Goal: Task Accomplishment & Management: Manage account settings

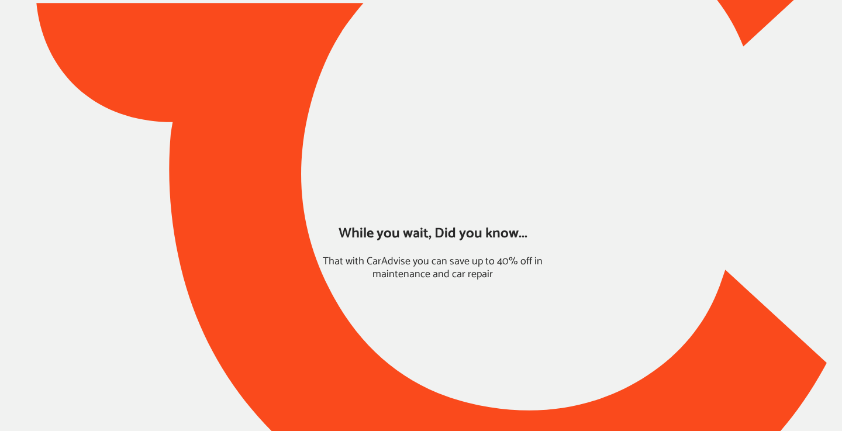
type input "*****"
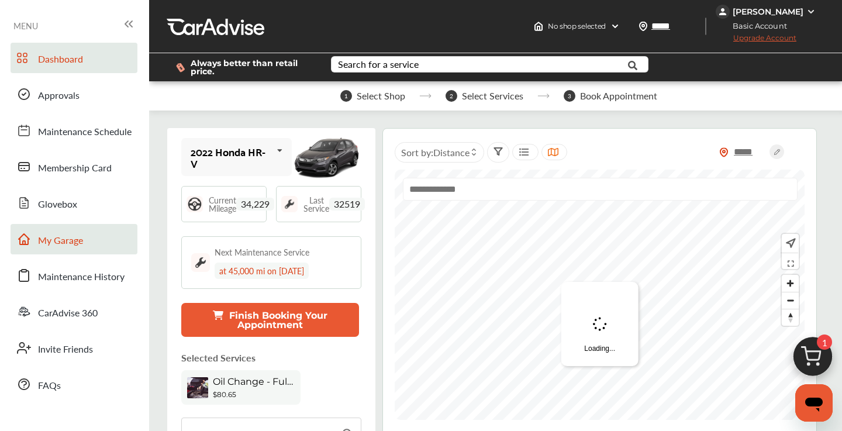
click at [72, 243] on span "My Garage" at bounding box center [60, 240] width 45 height 15
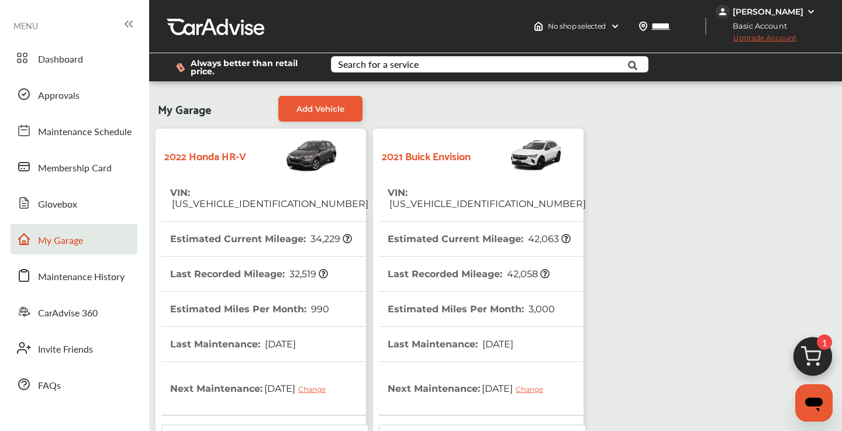
click at [538, 195] on tr "VIN : [US_VEHICLE_IDENTIFICATION_NUMBER]" at bounding box center [482, 198] width 207 height 46
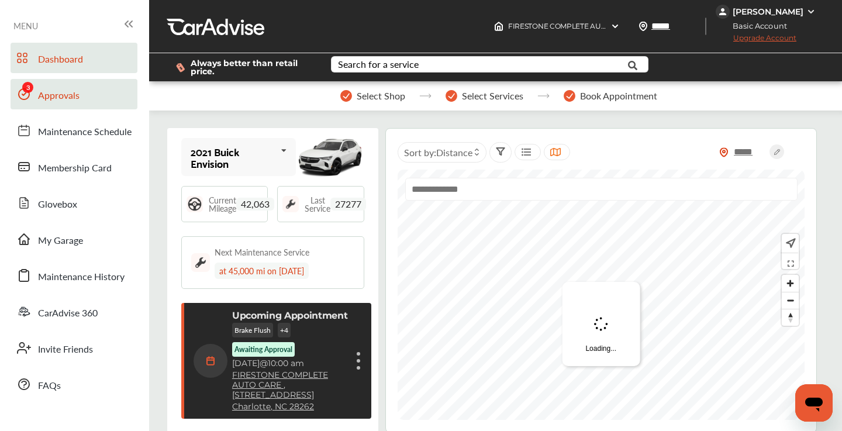
click at [78, 95] on span "Approvals" at bounding box center [58, 95] width 41 height 15
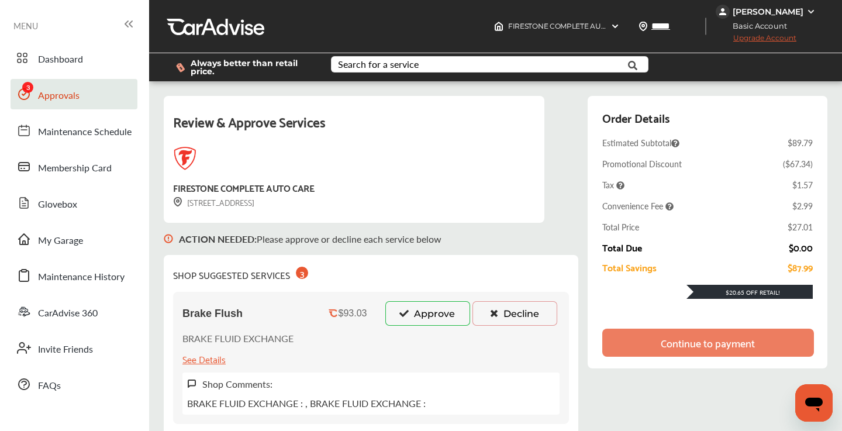
click at [498, 312] on icon at bounding box center [493, 313] width 11 height 8
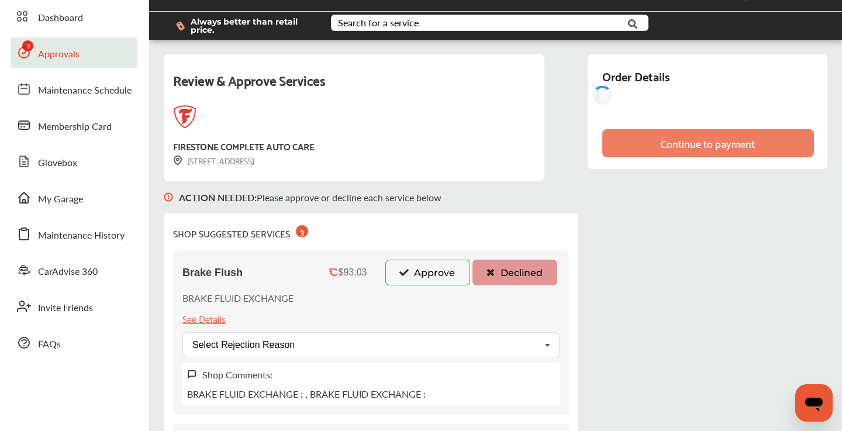
scroll to position [51, 0]
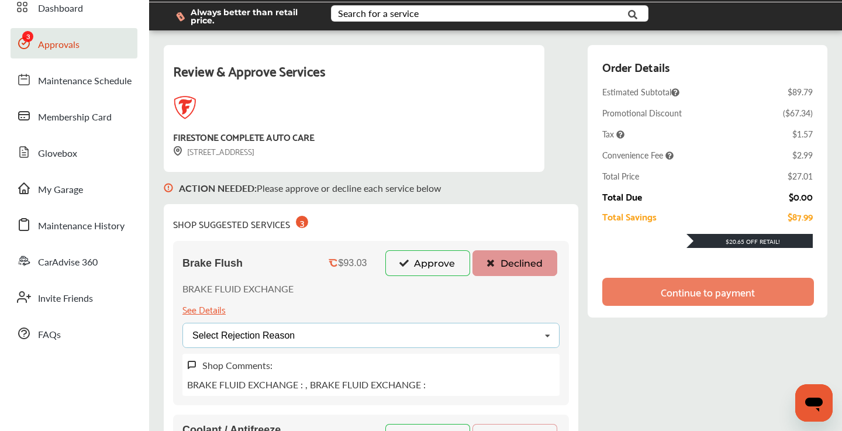
click at [489, 345] on div "Select Rejection Reason Price Not Required More Info Needed Other" at bounding box center [370, 335] width 377 height 25
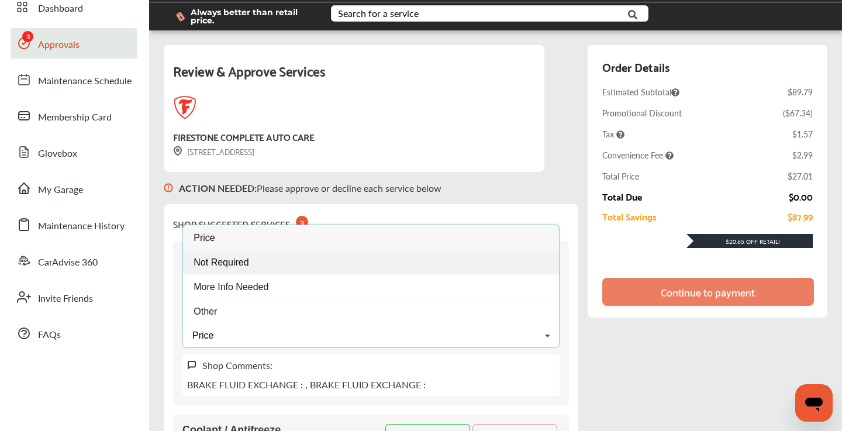
click at [396, 253] on div "Not Required" at bounding box center [371, 262] width 376 height 25
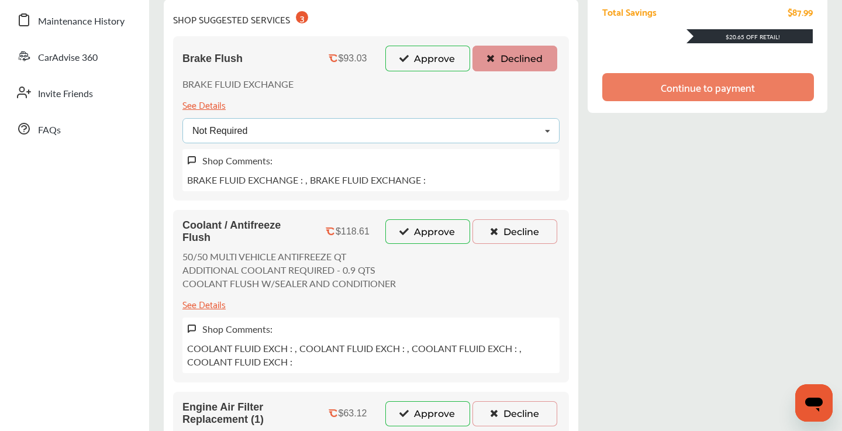
scroll to position [259, 0]
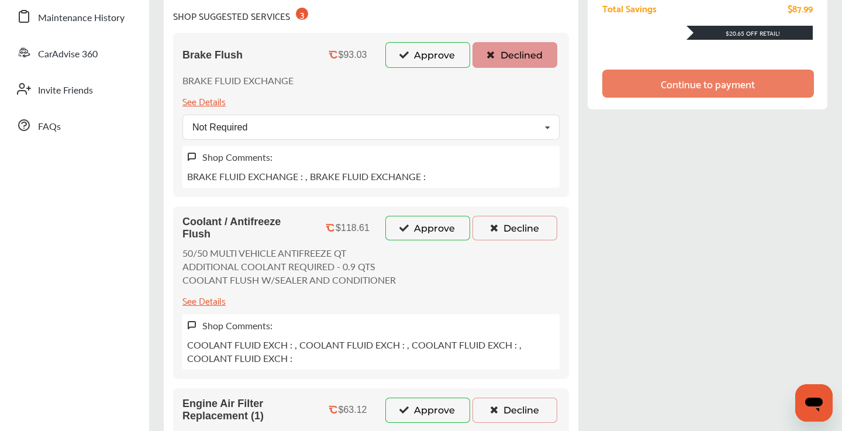
click at [495, 231] on icon at bounding box center [493, 227] width 11 height 8
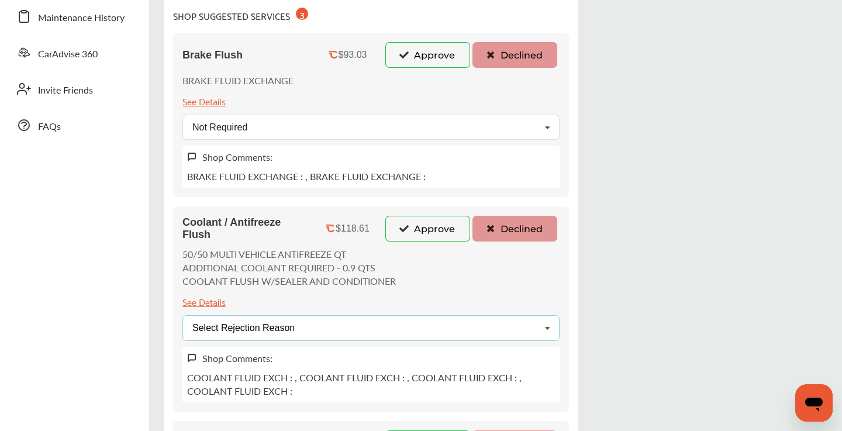
click at [394, 329] on div "Select Rejection Reason Price Not Required More Info Needed Other" at bounding box center [370, 327] width 377 height 25
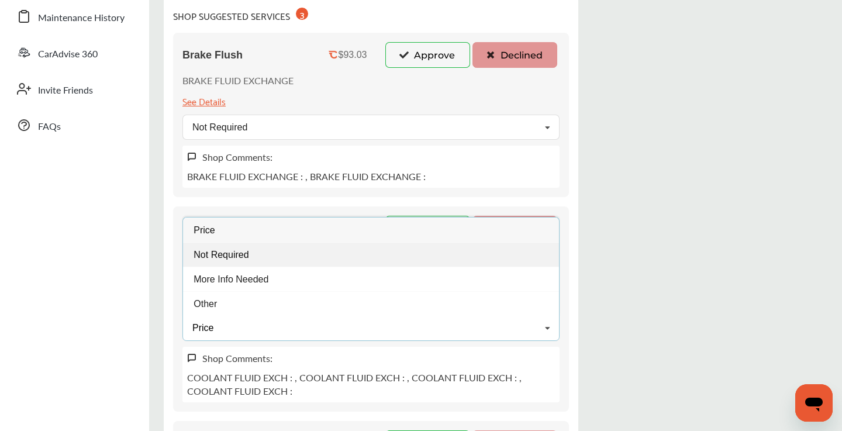
click at [307, 251] on div "Not Required" at bounding box center [371, 254] width 376 height 25
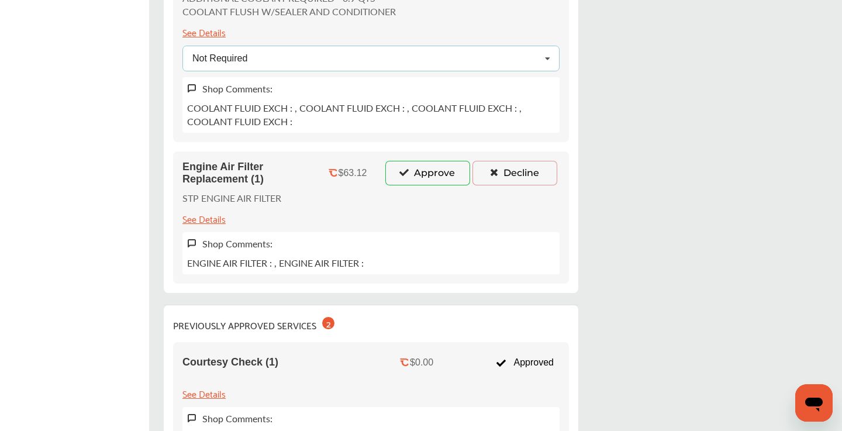
scroll to position [540, 0]
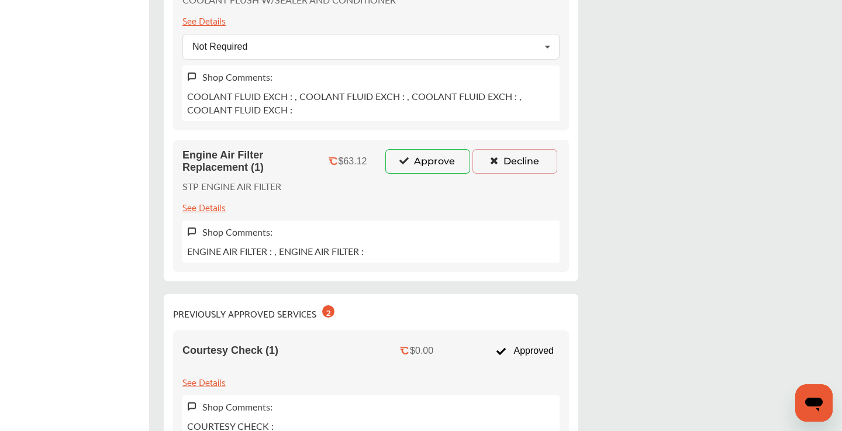
click at [488, 161] on icon at bounding box center [493, 160] width 11 height 8
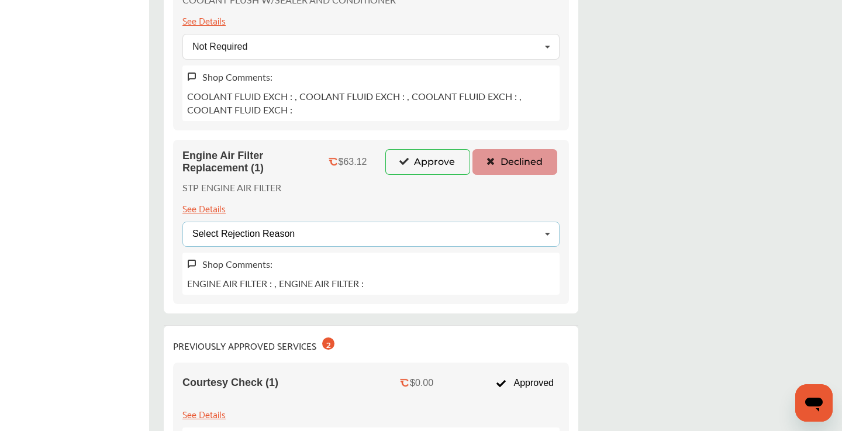
click at [353, 237] on div "Select Rejection Reason Price Not Required More Info Needed Other" at bounding box center [370, 234] width 377 height 25
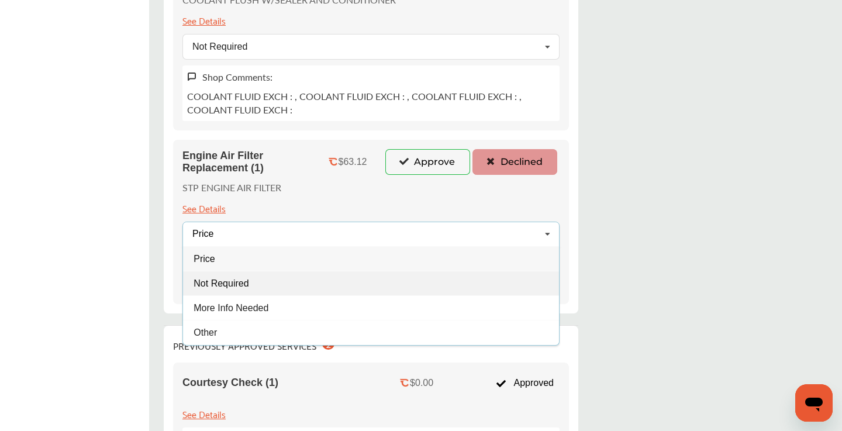
click at [264, 280] on div "Not Required" at bounding box center [371, 283] width 376 height 25
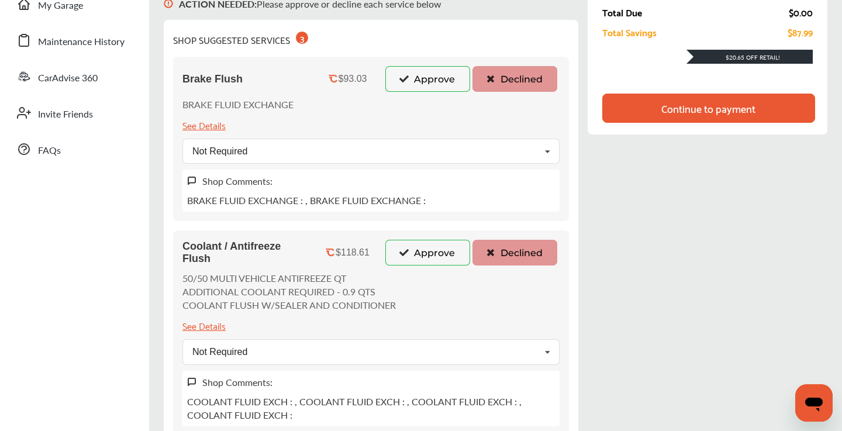
scroll to position [0, 0]
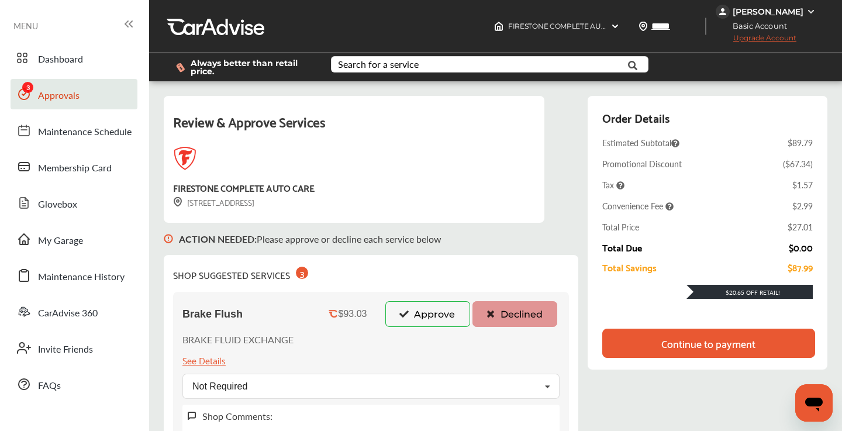
click at [664, 349] on div "Continue to payment" at bounding box center [708, 343] width 94 height 12
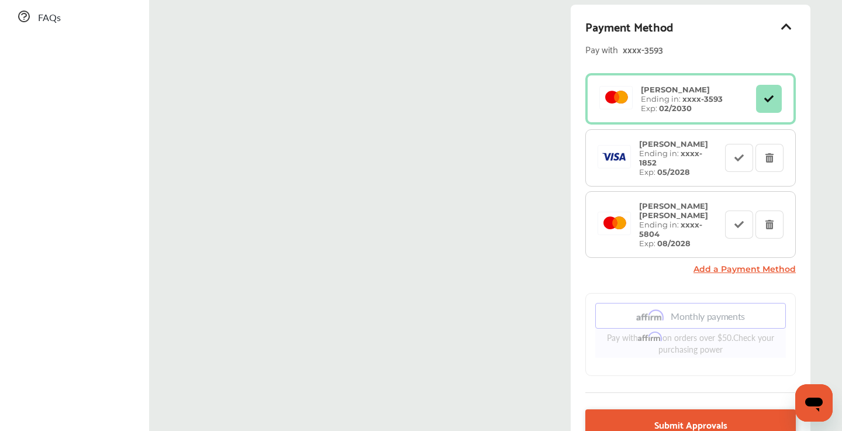
scroll to position [431, 0]
